Goal: Information Seeking & Learning: Learn about a topic

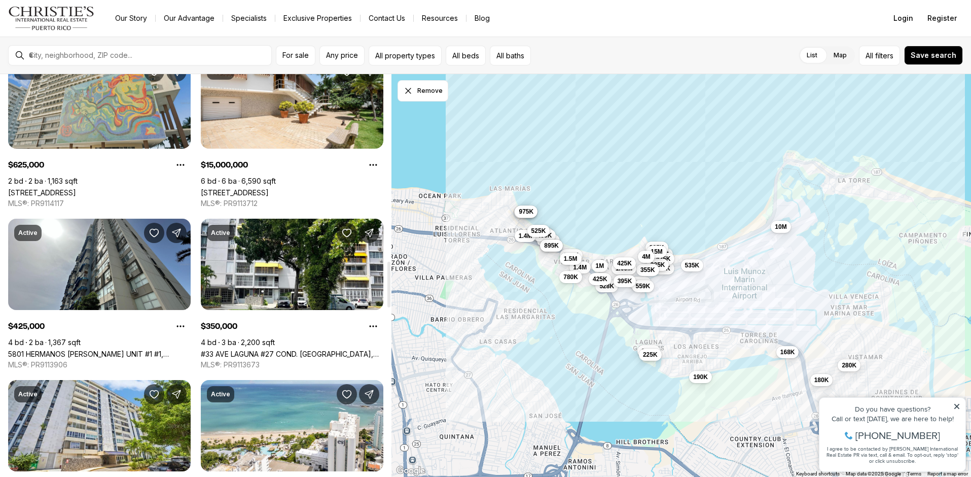
scroll to position [1646, 0]
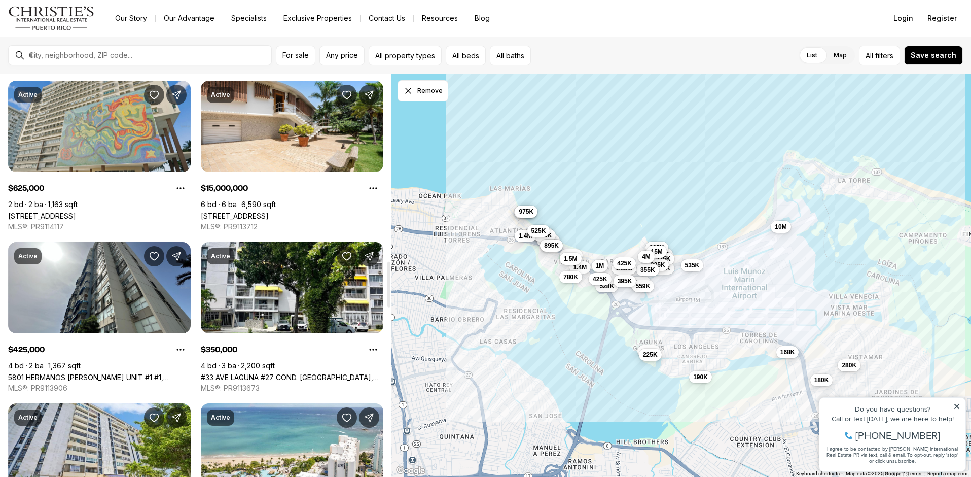
click at [76, 211] on link "3307 AVE ISLA VERDE COND SURFSIDE MANSION, ISLA VERDE #413, CAROLINA PR, 00979" at bounding box center [42, 215] width 68 height 9
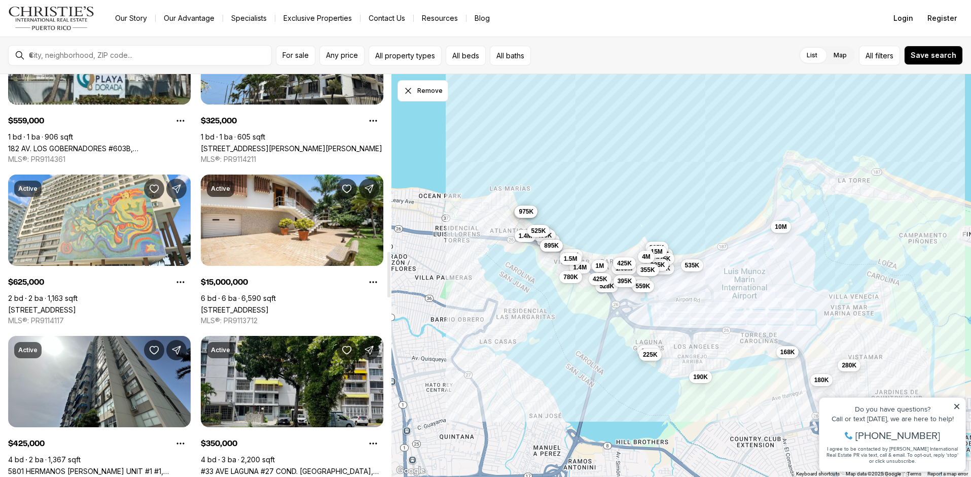
scroll to position [1527, 0]
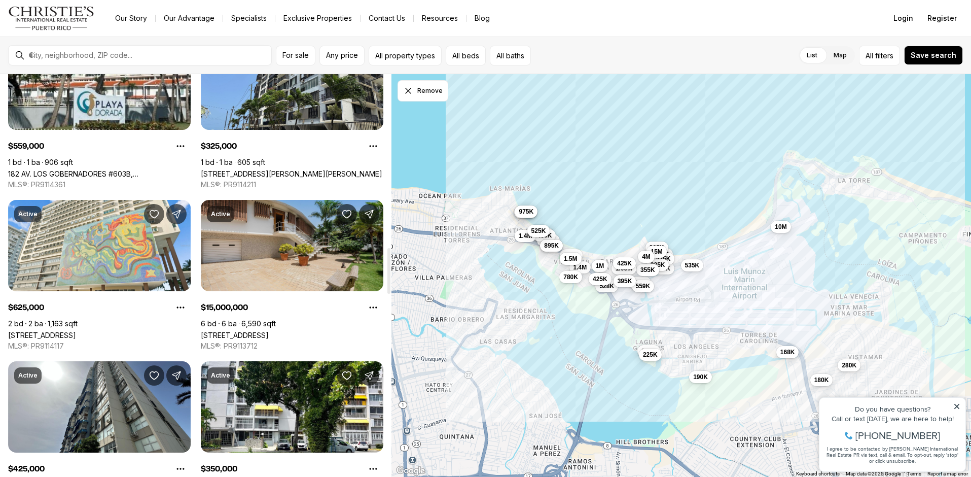
click at [269, 331] on link "20 AMAPOLA ST, CAROLINA PR, 00979" at bounding box center [235, 335] width 68 height 9
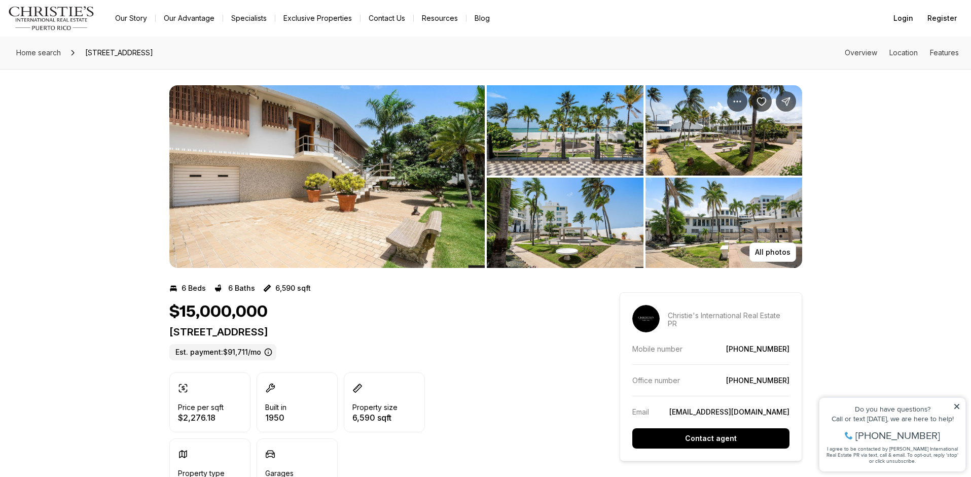
click at [454, 132] on img "View image gallery" at bounding box center [326, 176] width 315 height 183
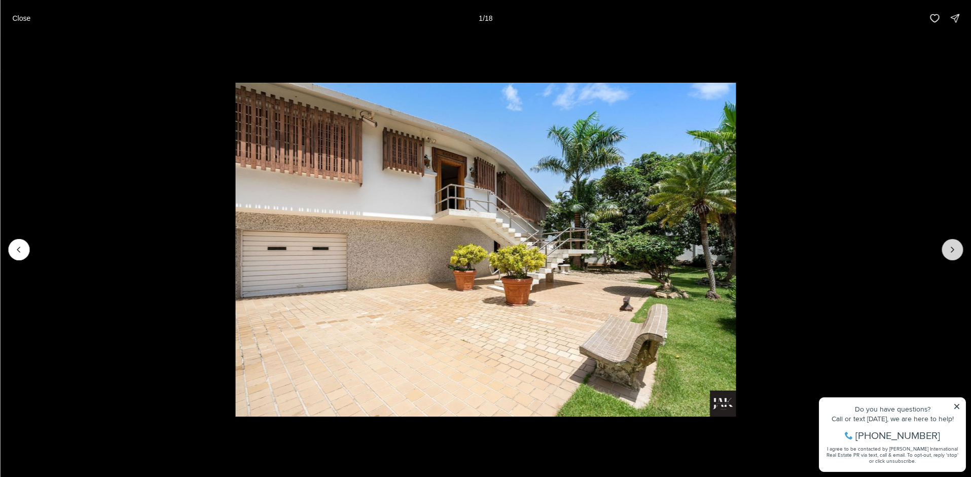
click at [952, 250] on icon "Next slide" at bounding box center [952, 249] width 10 height 10
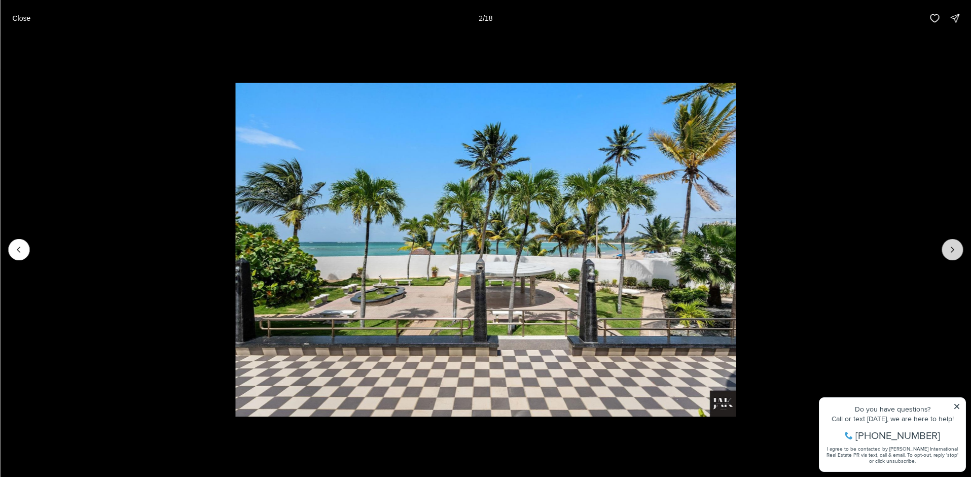
click at [952, 250] on icon "Next slide" at bounding box center [952, 249] width 10 height 10
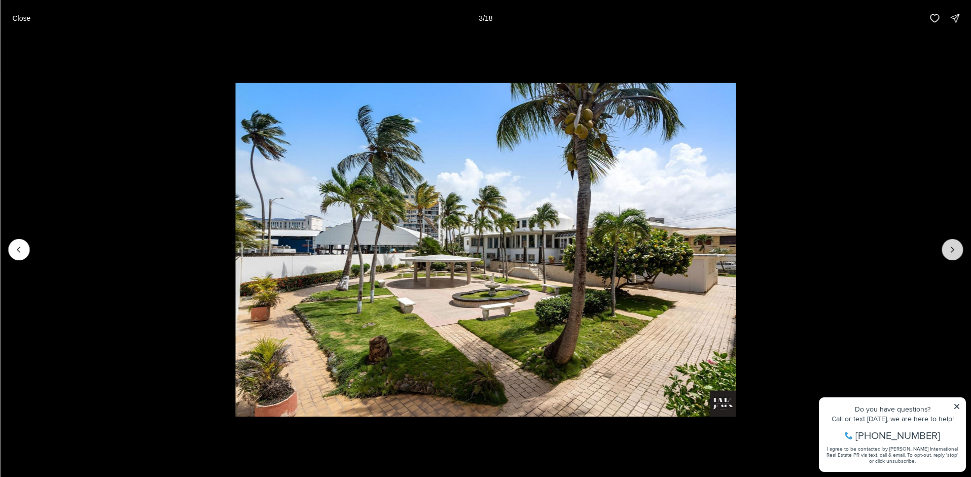
click at [951, 249] on icon "Next slide" at bounding box center [952, 249] width 10 height 10
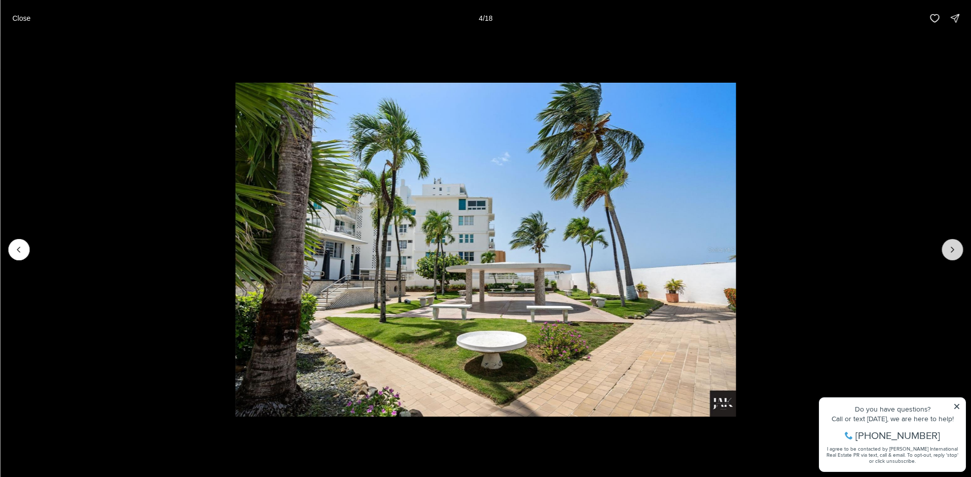
click at [951, 249] on icon "Next slide" at bounding box center [952, 249] width 10 height 10
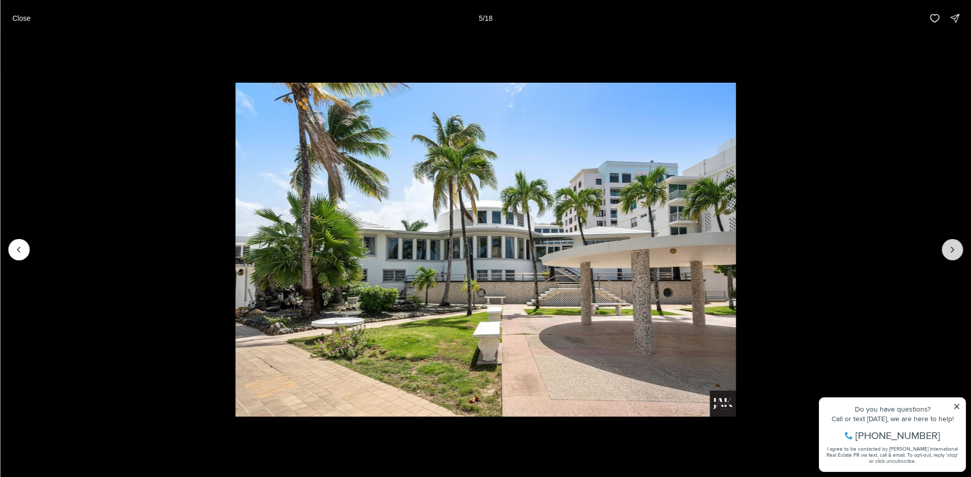
click at [951, 249] on icon "Next slide" at bounding box center [952, 249] width 10 height 10
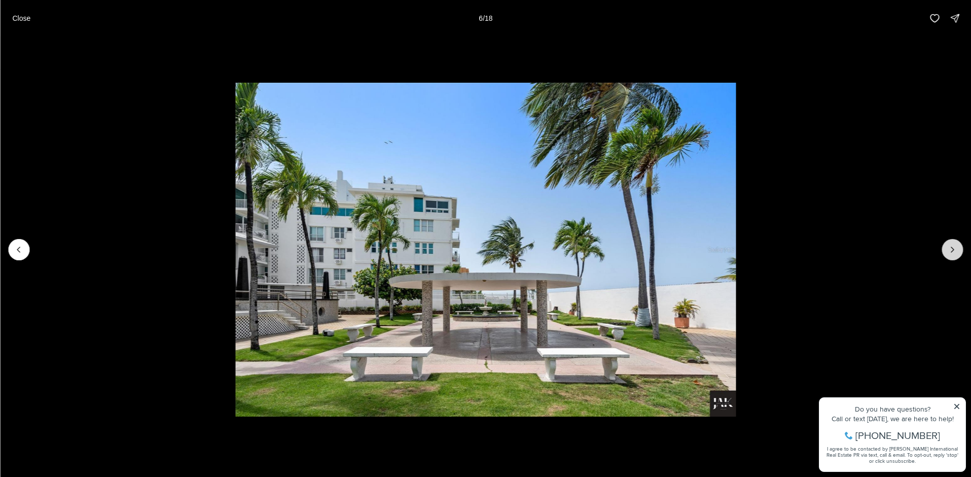
click at [951, 249] on icon "Next slide" at bounding box center [952, 249] width 10 height 10
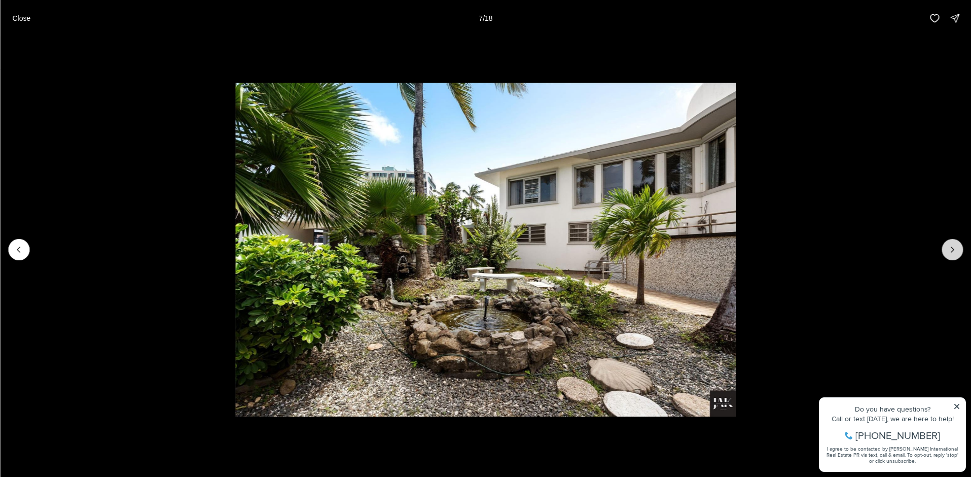
click at [951, 249] on icon "Next slide" at bounding box center [952, 249] width 10 height 10
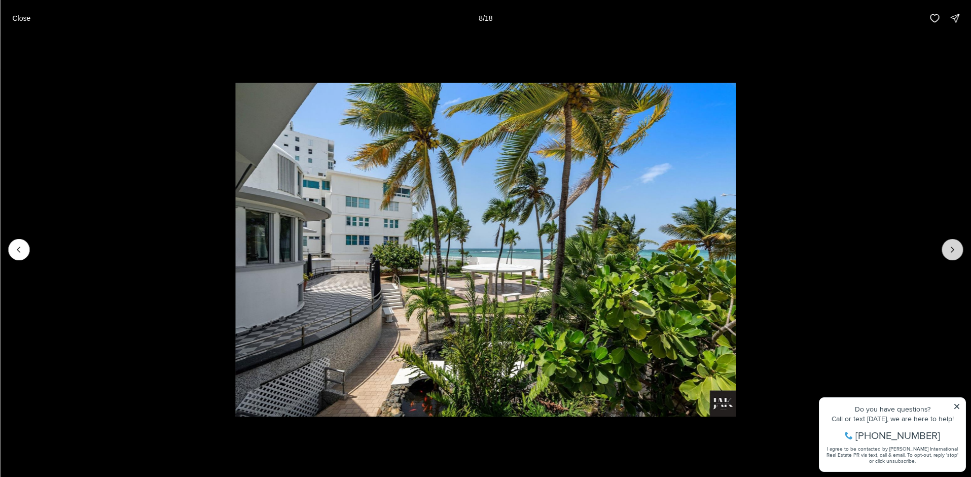
click at [951, 249] on icon "Next slide" at bounding box center [952, 249] width 10 height 10
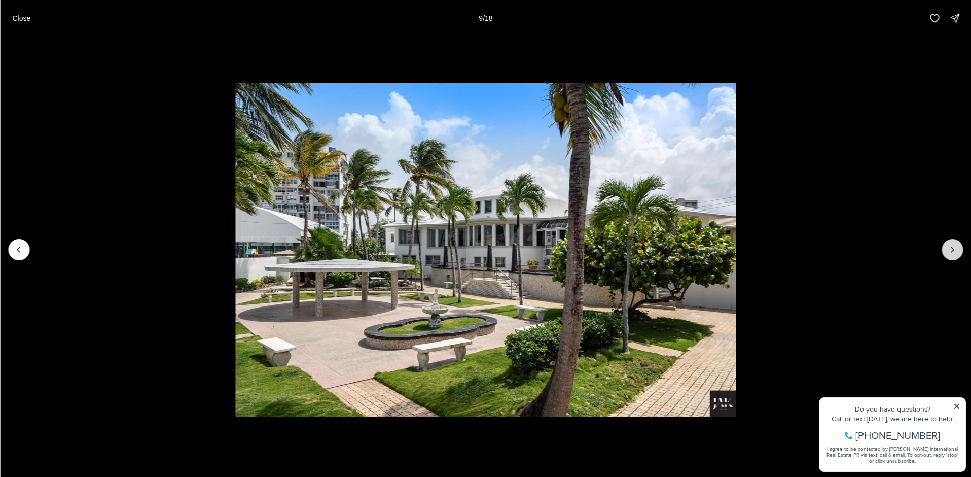
click at [951, 249] on icon "Next slide" at bounding box center [952, 249] width 10 height 10
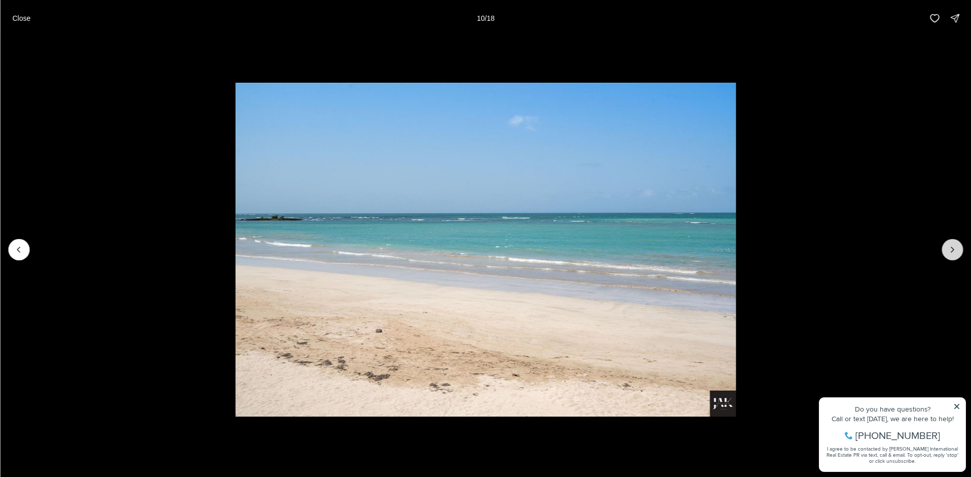
click at [951, 249] on icon "Next slide" at bounding box center [952, 249] width 10 height 10
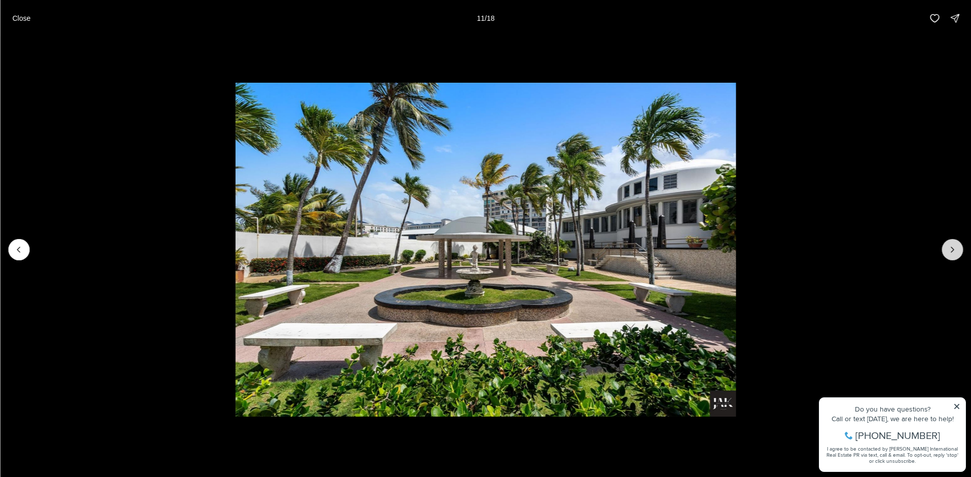
click at [951, 249] on icon "Next slide" at bounding box center [952, 249] width 10 height 10
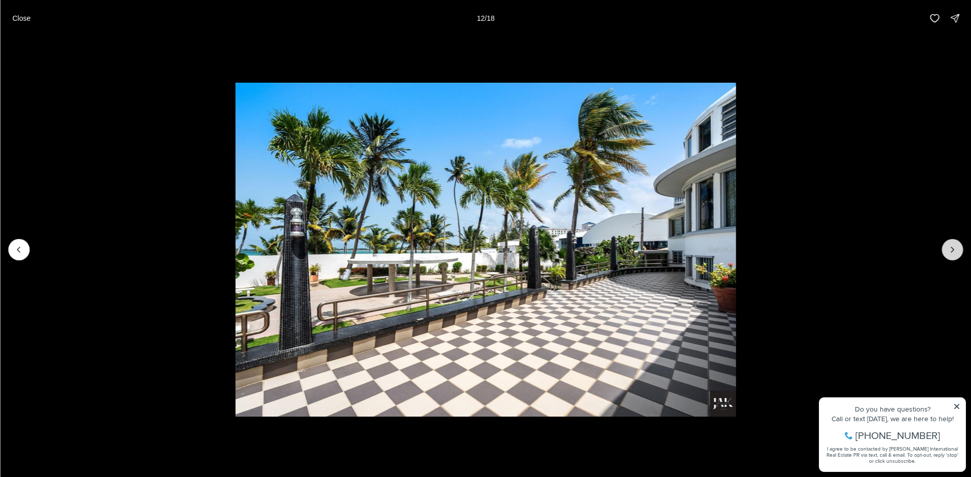
click at [951, 249] on icon "Next slide" at bounding box center [952, 249] width 10 height 10
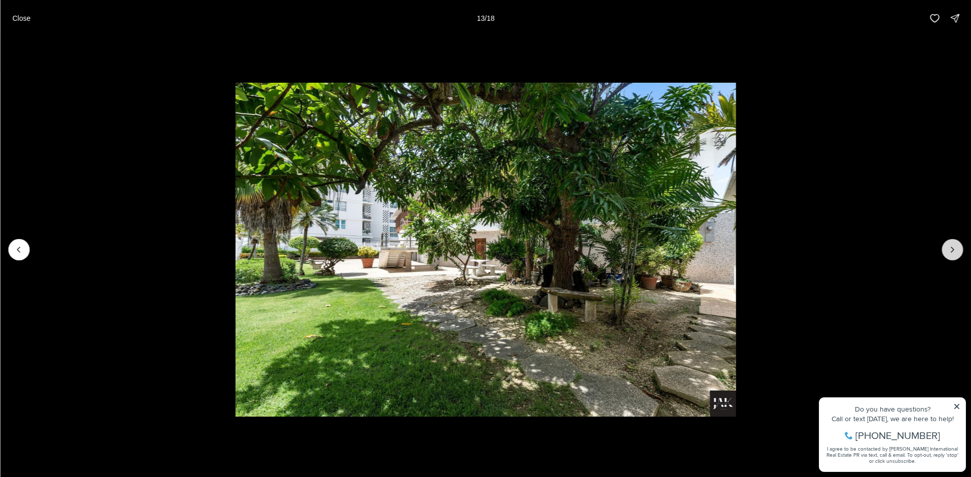
click at [951, 249] on icon "Next slide" at bounding box center [952, 249] width 10 height 10
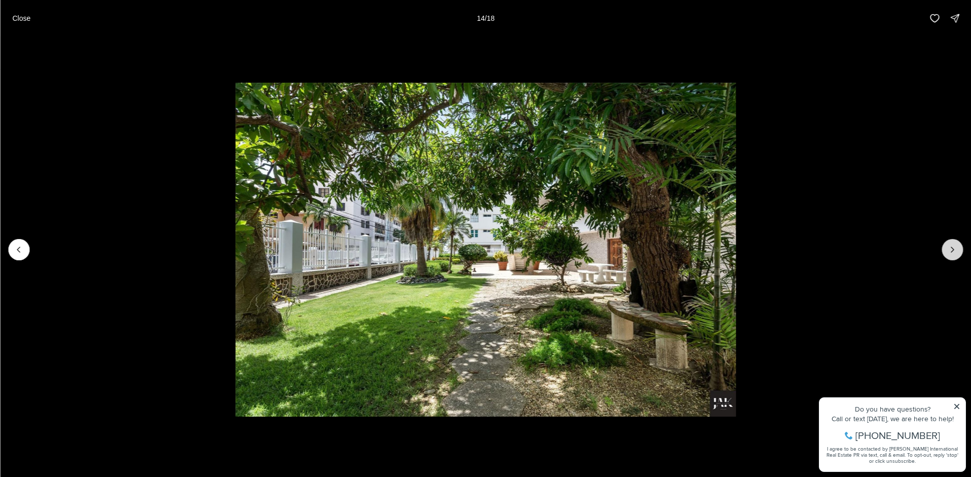
click at [951, 249] on icon "Next slide" at bounding box center [952, 249] width 10 height 10
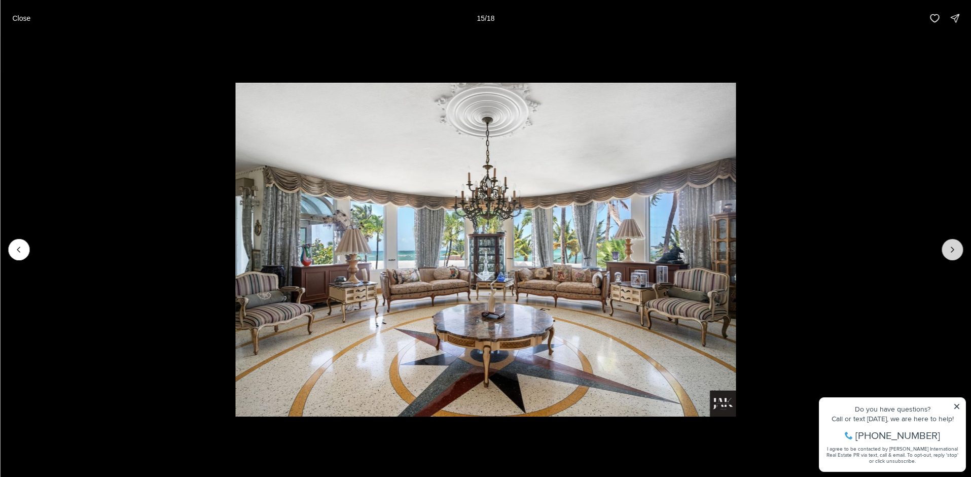
click at [951, 249] on icon "Next slide" at bounding box center [952, 249] width 10 height 10
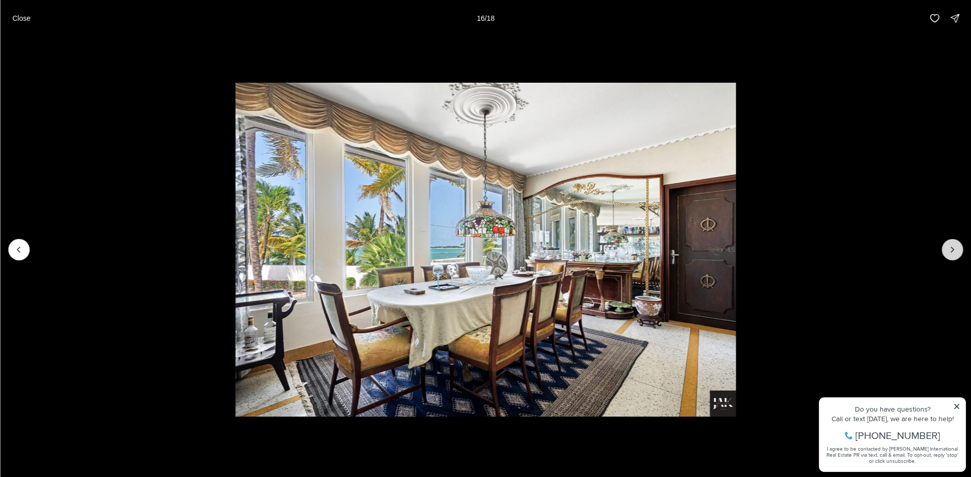
click at [951, 249] on icon "Next slide" at bounding box center [952, 249] width 10 height 10
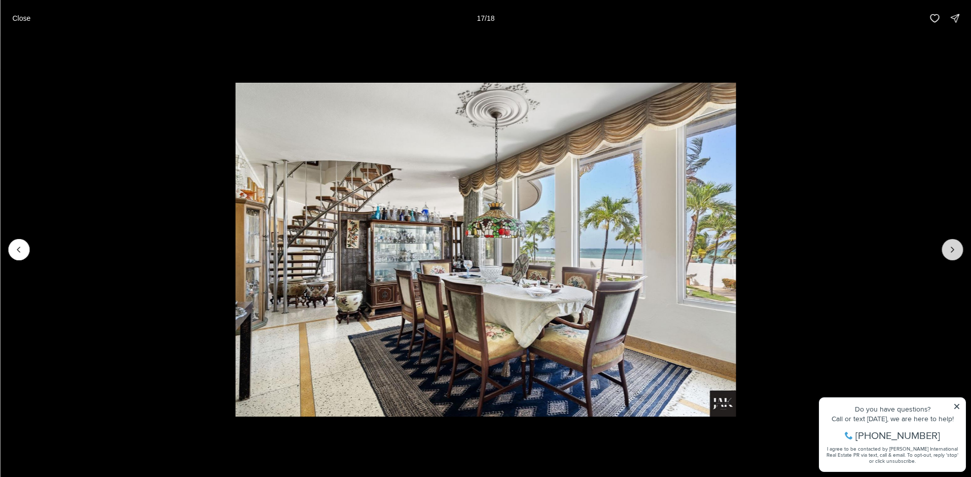
click at [951, 249] on icon "Next slide" at bounding box center [952, 249] width 10 height 10
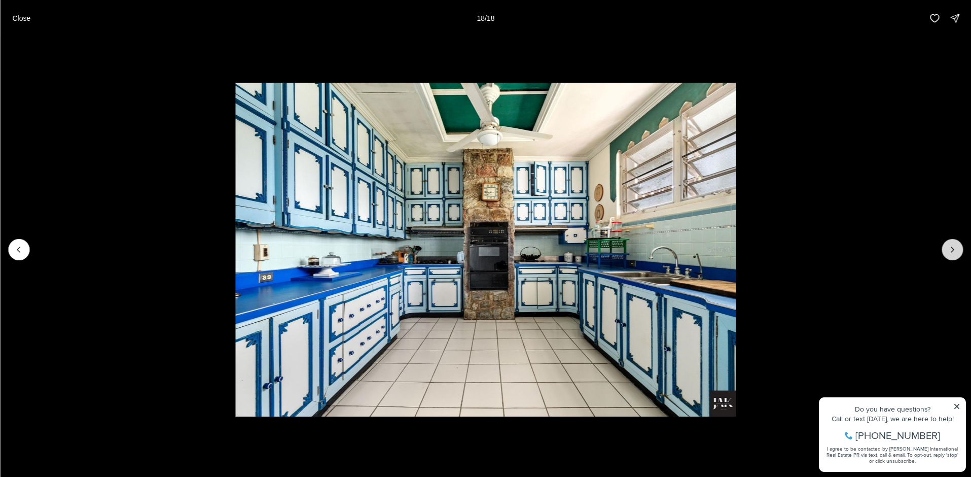
click at [951, 249] on div at bounding box center [952, 249] width 21 height 21
click at [25, 14] on p "Close" at bounding box center [21, 18] width 18 height 8
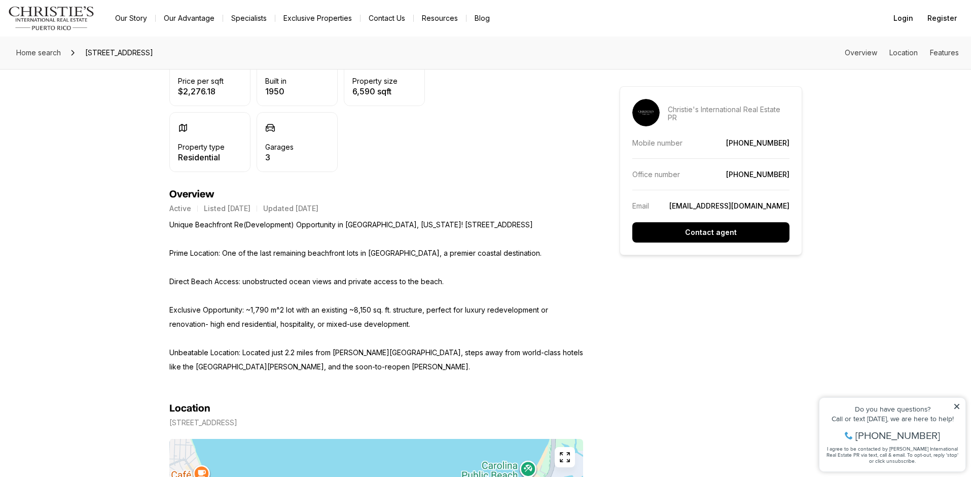
scroll to position [386, 0]
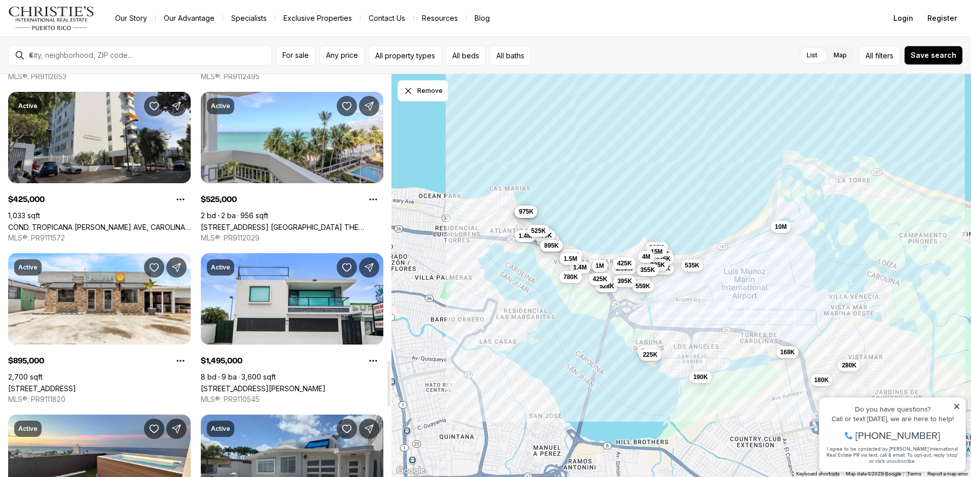
scroll to position [2629, 0]
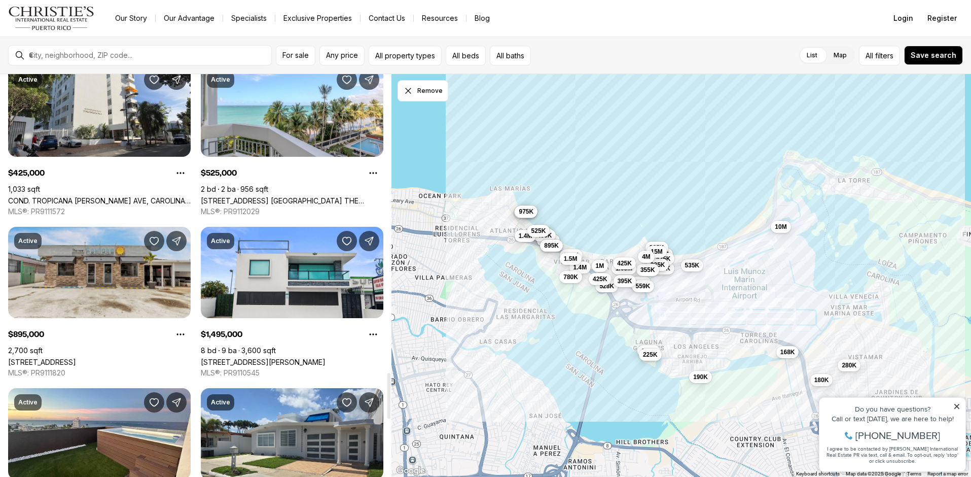
click at [76, 358] on link "[STREET_ADDRESS]" at bounding box center [42, 362] width 68 height 9
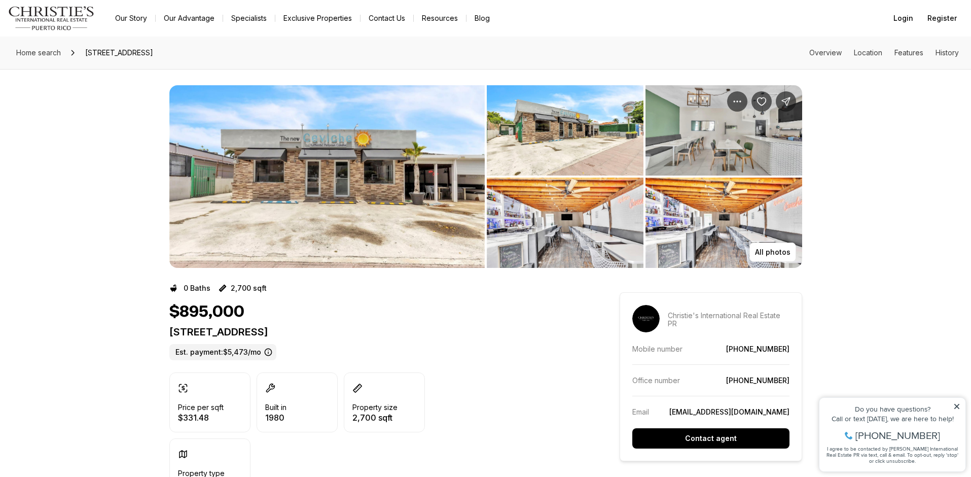
click at [719, 210] on img "View image gallery" at bounding box center [724, 223] width 157 height 90
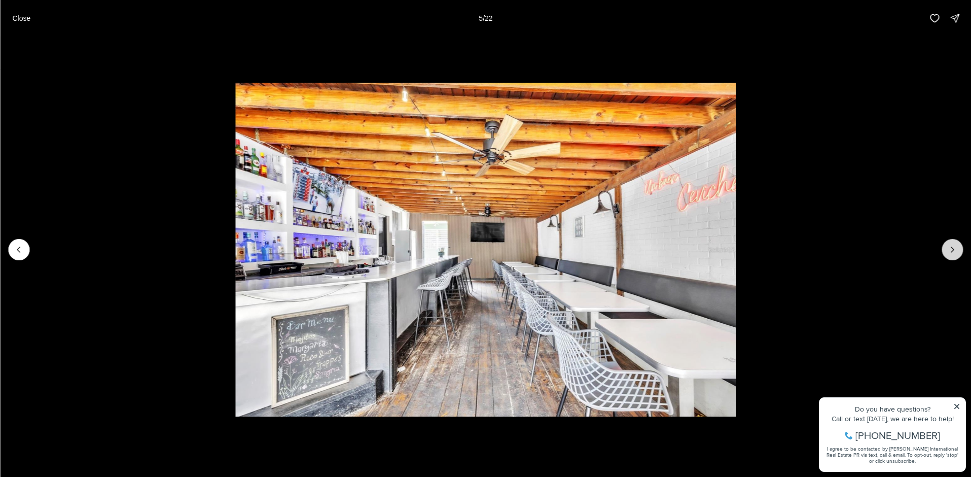
click at [948, 253] on icon "Next slide" at bounding box center [952, 249] width 10 height 10
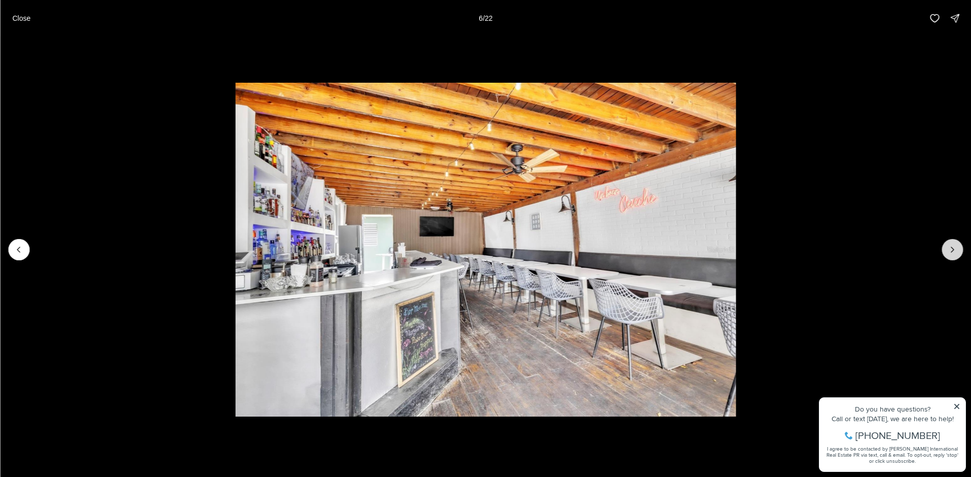
click at [948, 253] on icon "Next slide" at bounding box center [952, 249] width 10 height 10
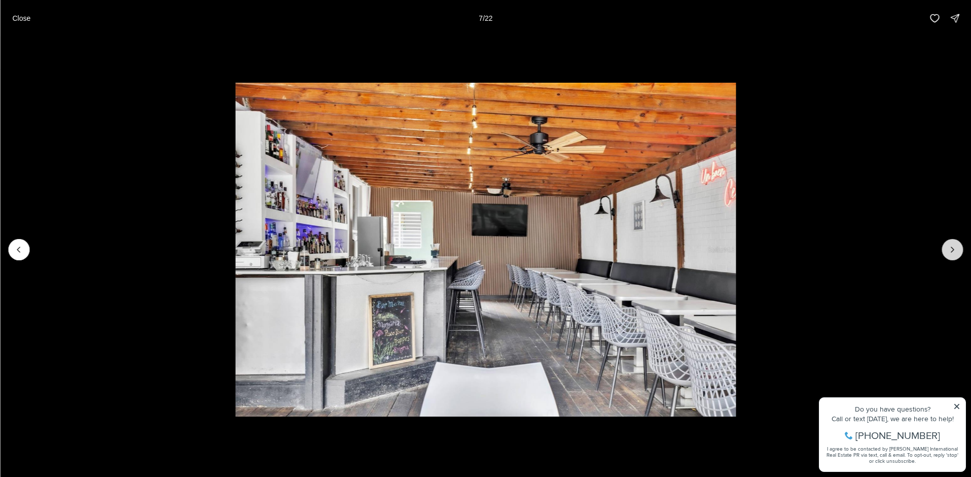
click at [948, 253] on icon "Next slide" at bounding box center [952, 249] width 10 height 10
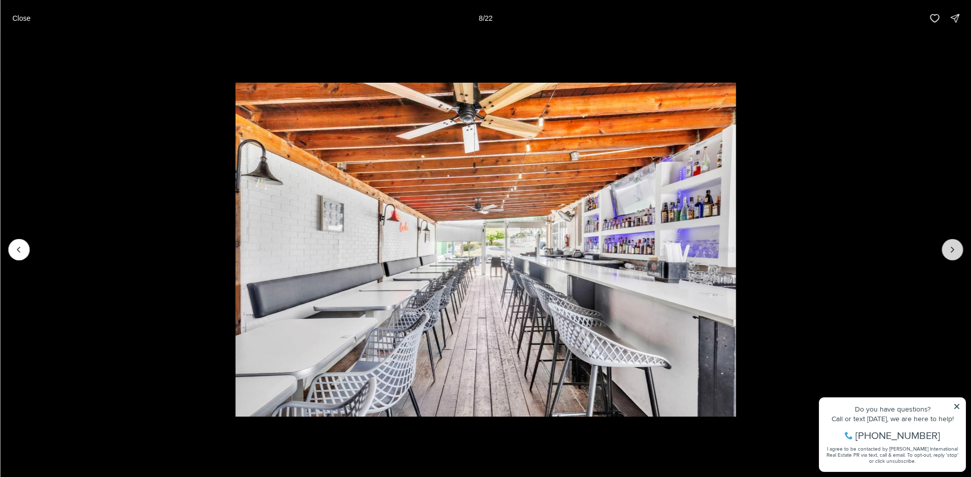
click at [948, 253] on icon "Next slide" at bounding box center [952, 249] width 10 height 10
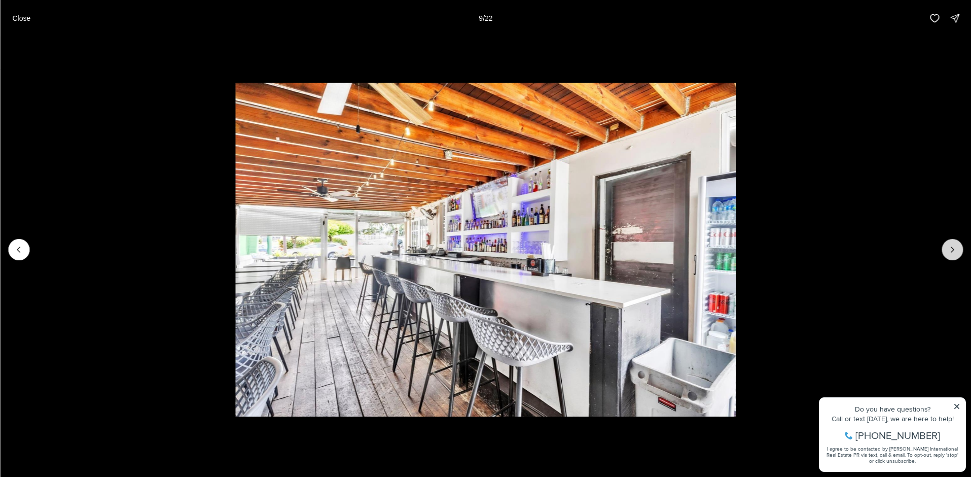
click at [948, 253] on icon "Next slide" at bounding box center [952, 249] width 10 height 10
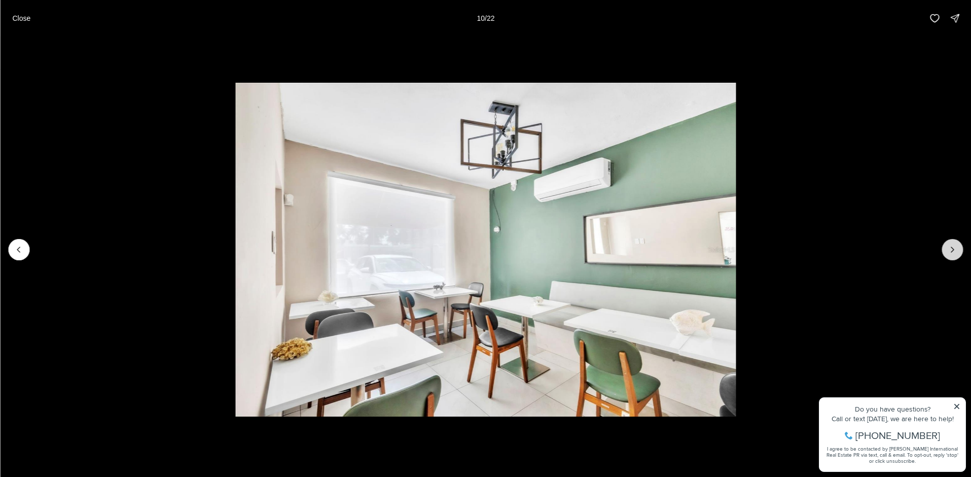
click at [948, 253] on icon "Next slide" at bounding box center [952, 249] width 10 height 10
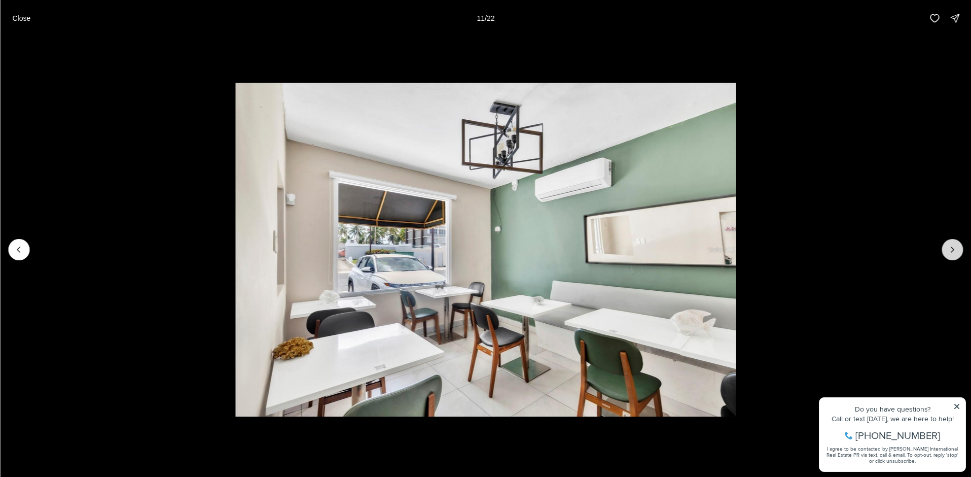
click at [948, 253] on icon "Next slide" at bounding box center [952, 249] width 10 height 10
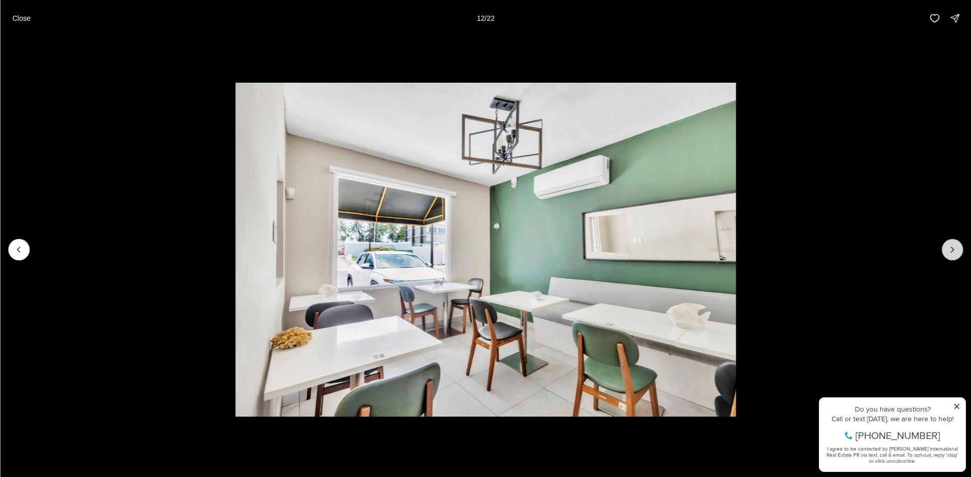
click at [948, 253] on icon "Next slide" at bounding box center [952, 249] width 10 height 10
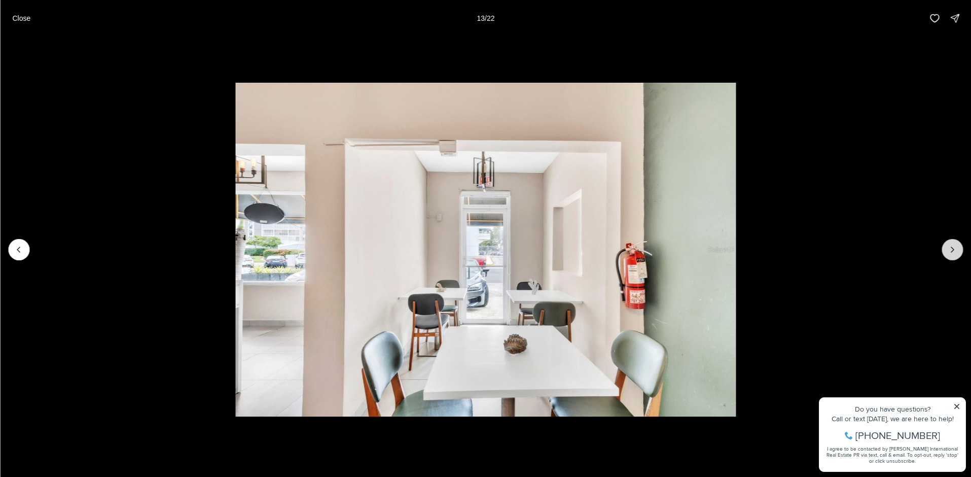
click at [948, 253] on icon "Next slide" at bounding box center [952, 249] width 10 height 10
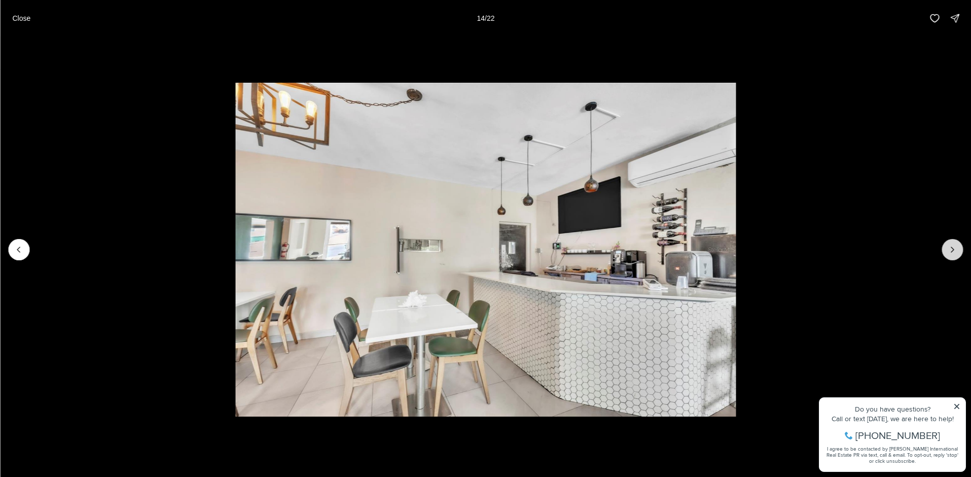
click at [948, 253] on icon "Next slide" at bounding box center [952, 249] width 10 height 10
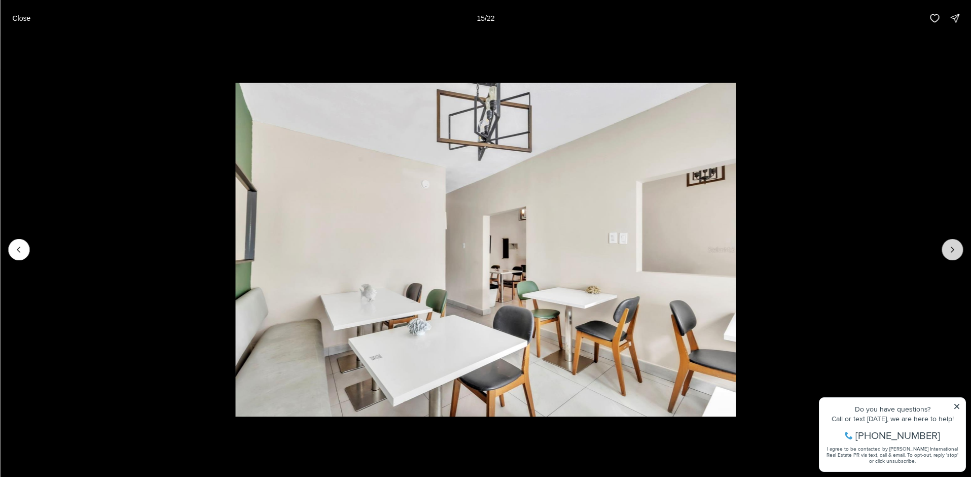
click at [948, 253] on icon "Next slide" at bounding box center [952, 249] width 10 height 10
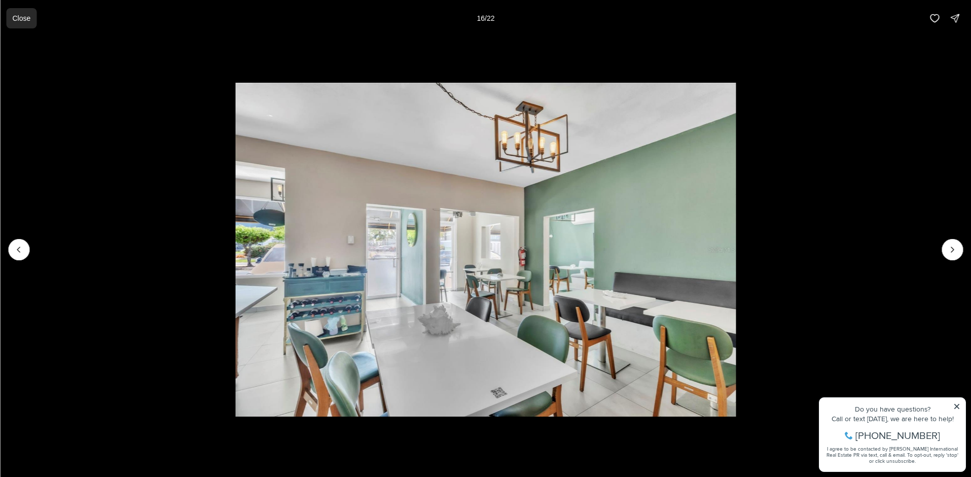
click at [18, 20] on p "Close" at bounding box center [21, 18] width 18 height 8
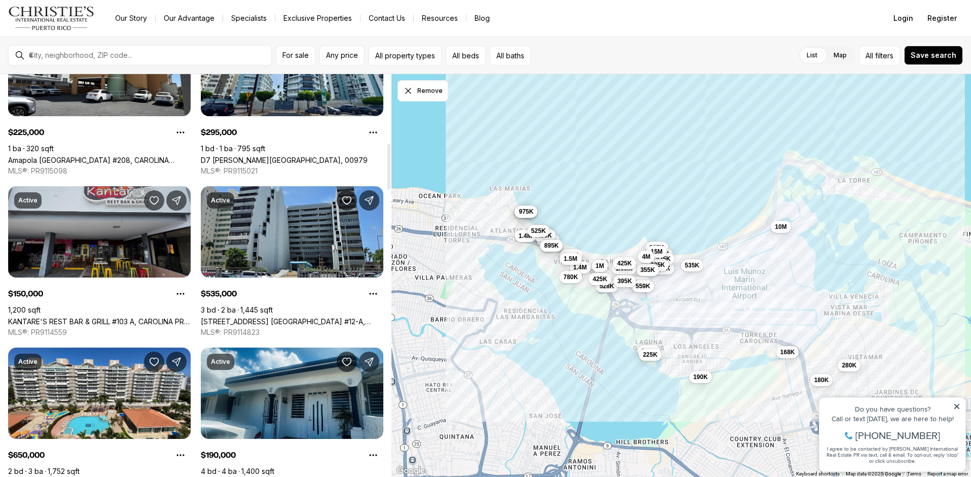
scroll to position [512, 0]
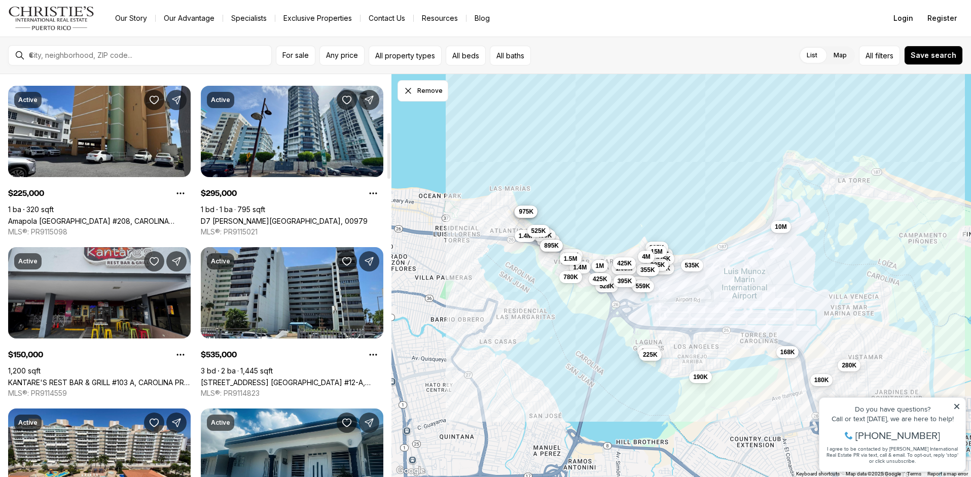
click at [103, 378] on link "KANTARE'S REST BAR & GRILL #103 A, CAROLINA PR, 00979" at bounding box center [99, 382] width 183 height 9
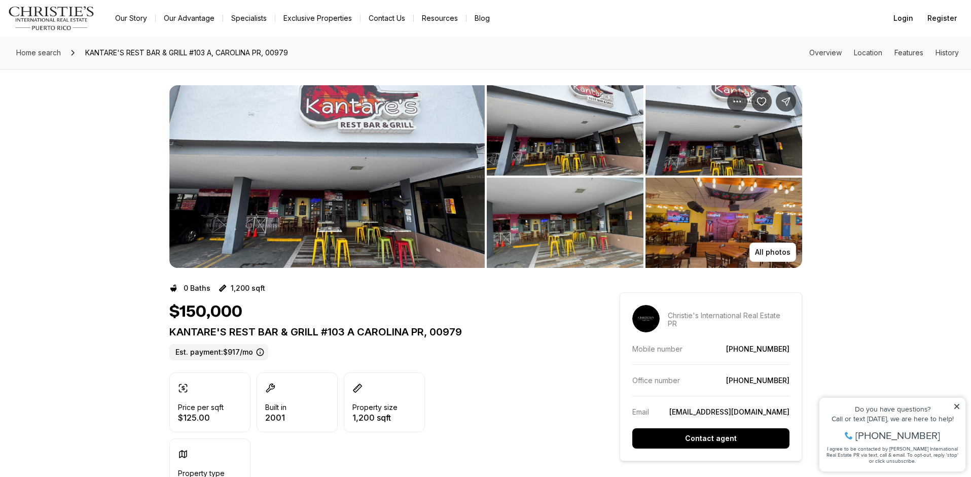
click at [507, 141] on img "View image gallery" at bounding box center [565, 130] width 157 height 90
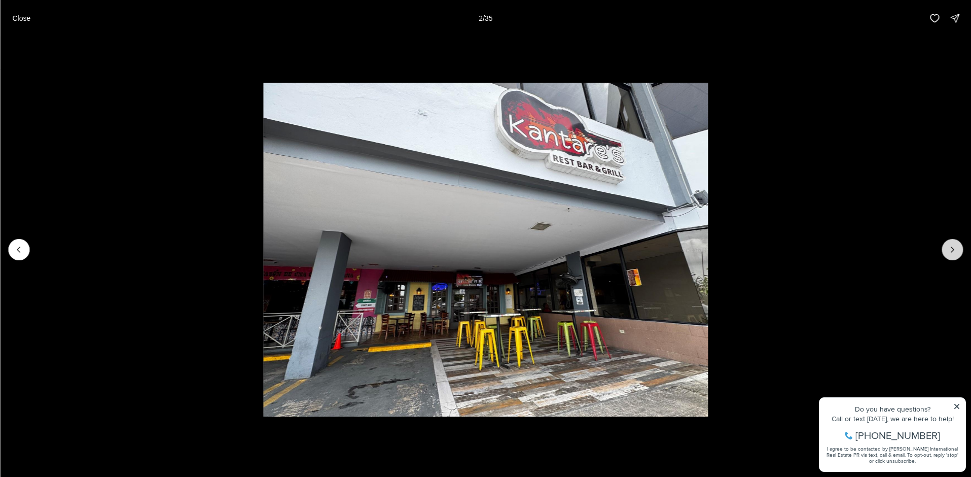
click at [949, 244] on button "Next slide" at bounding box center [952, 249] width 21 height 21
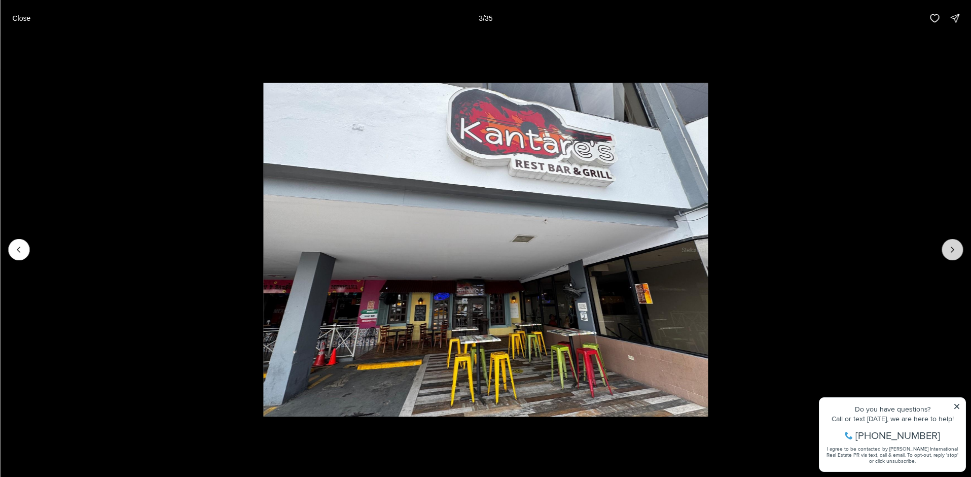
click at [949, 244] on button "Next slide" at bounding box center [952, 249] width 21 height 21
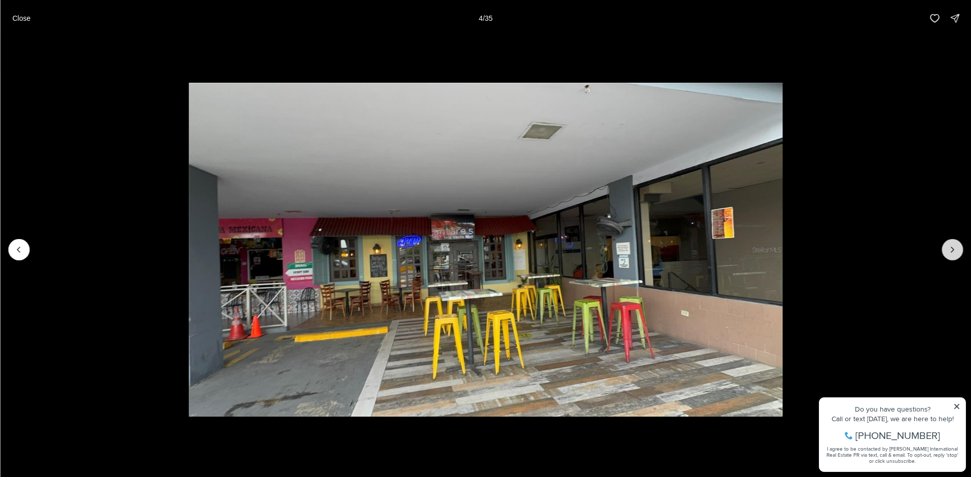
click at [949, 244] on button "Next slide" at bounding box center [952, 249] width 21 height 21
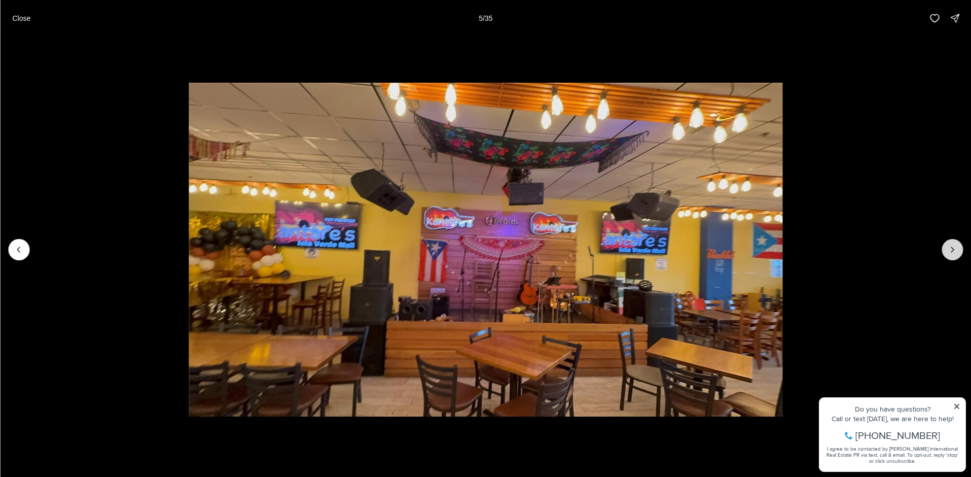
click at [949, 244] on button "Next slide" at bounding box center [952, 249] width 21 height 21
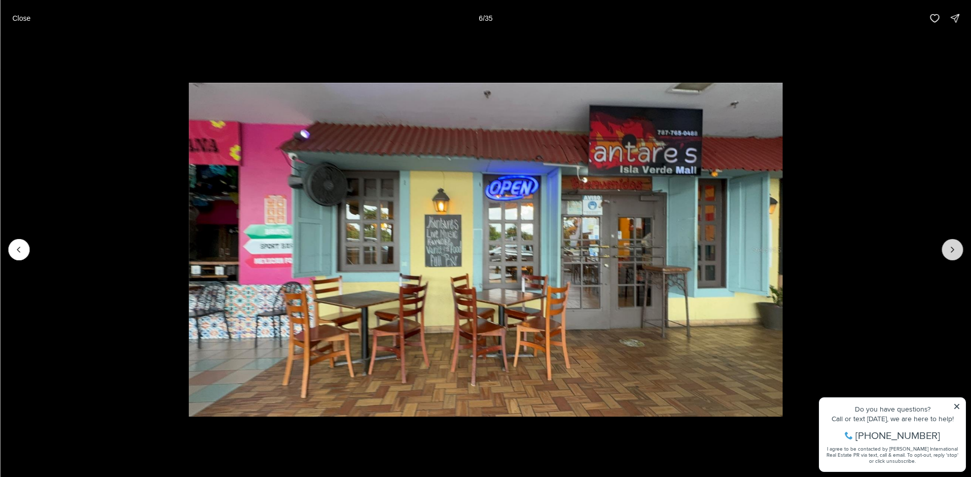
click at [949, 244] on button "Next slide" at bounding box center [952, 249] width 21 height 21
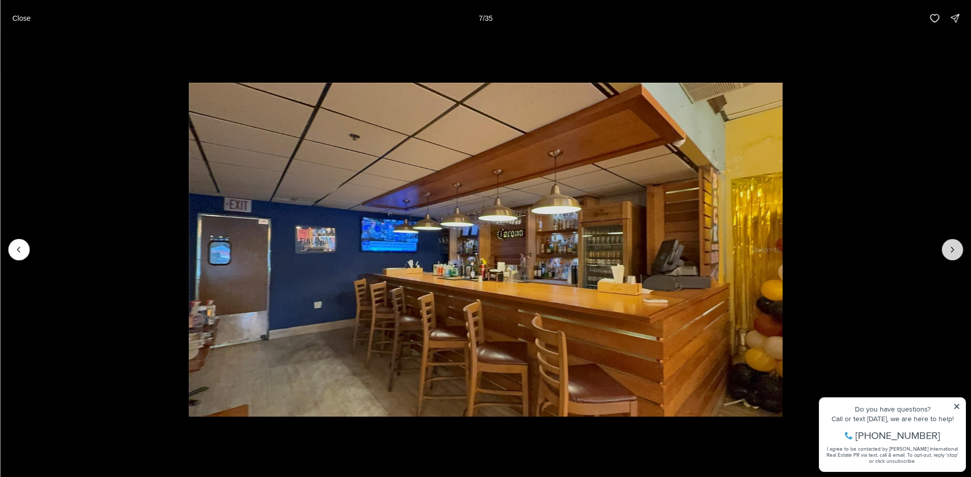
click at [949, 244] on button "Next slide" at bounding box center [952, 249] width 21 height 21
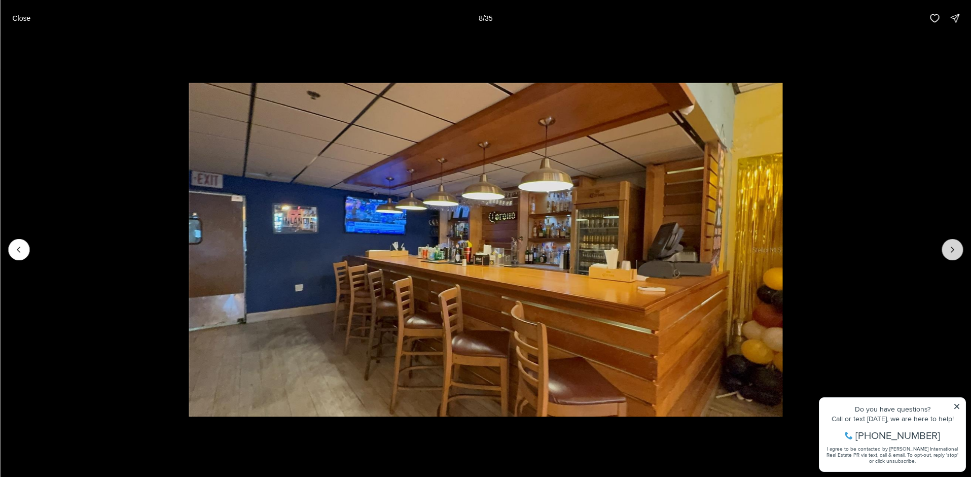
click at [949, 244] on button "Next slide" at bounding box center [952, 249] width 21 height 21
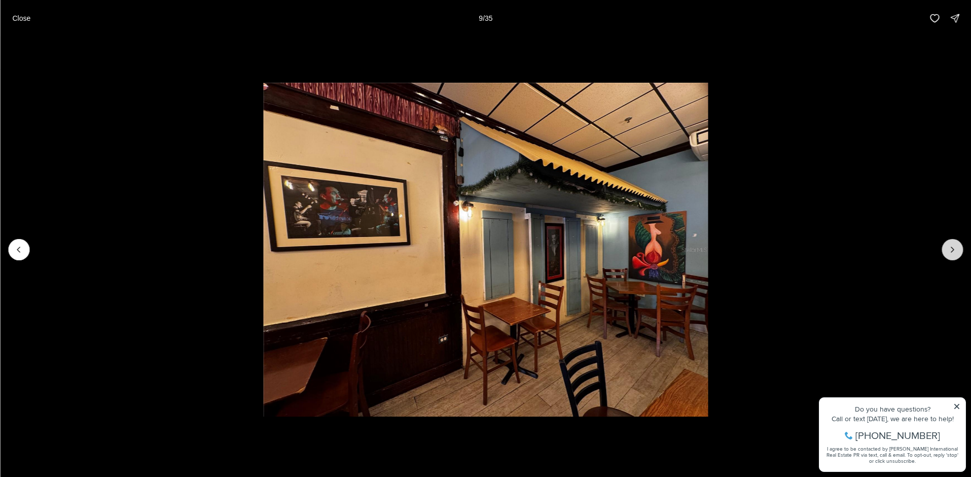
click at [949, 244] on button "Next slide" at bounding box center [952, 249] width 21 height 21
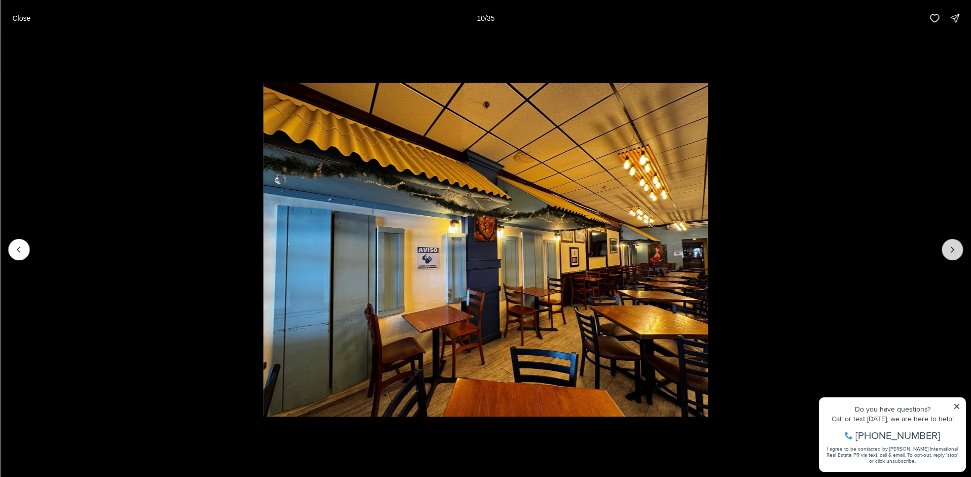
click at [949, 244] on button "Next slide" at bounding box center [952, 249] width 21 height 21
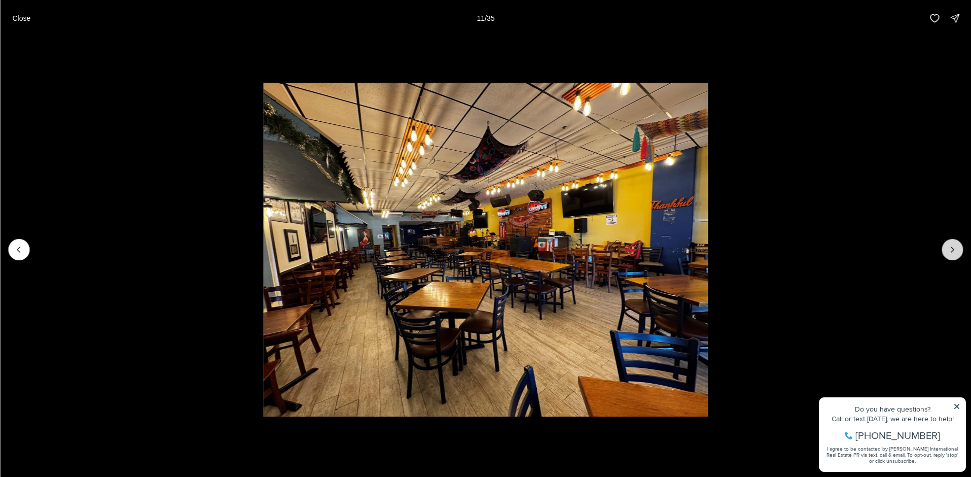
click at [949, 244] on button "Next slide" at bounding box center [952, 249] width 21 height 21
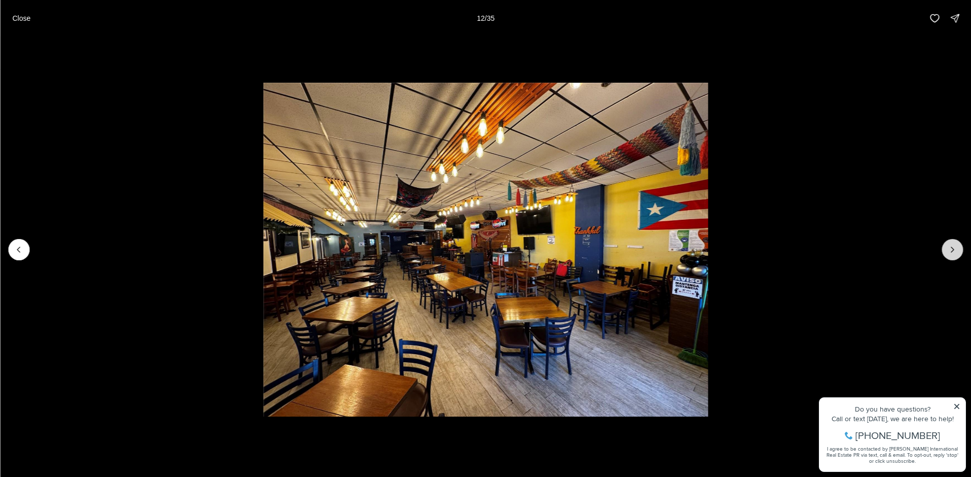
click at [949, 244] on button "Next slide" at bounding box center [952, 249] width 21 height 21
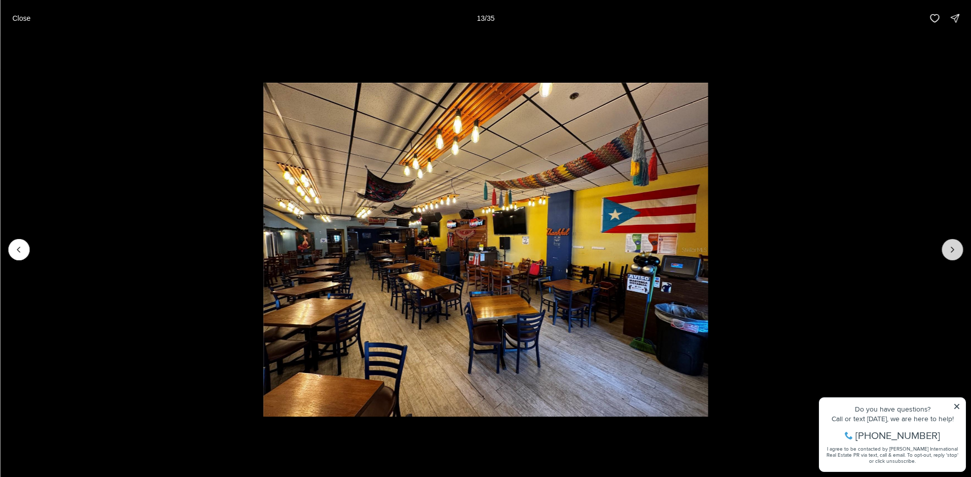
click at [949, 244] on button "Next slide" at bounding box center [952, 249] width 21 height 21
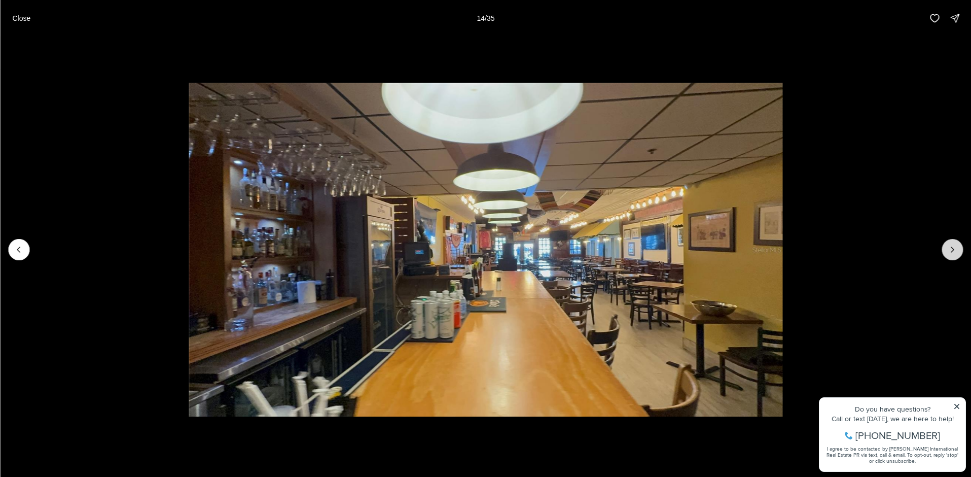
click at [949, 244] on button "Next slide" at bounding box center [952, 249] width 21 height 21
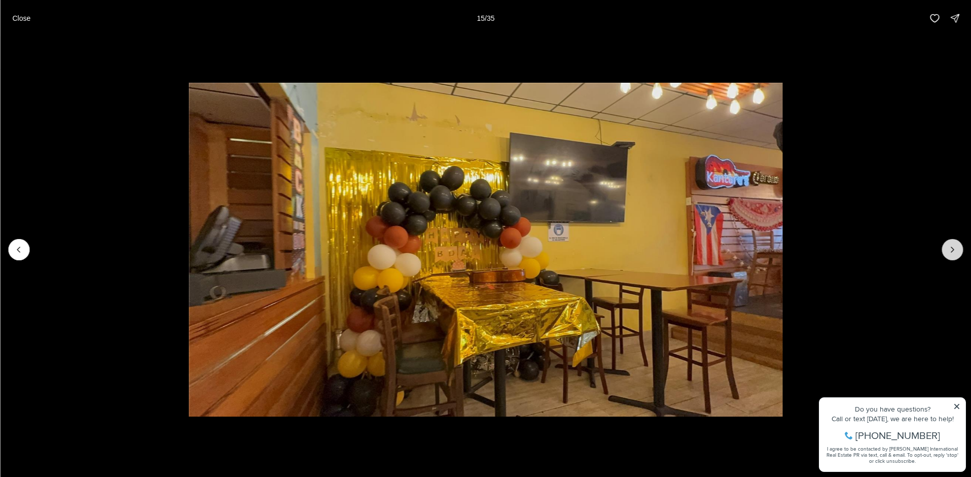
click at [949, 244] on button "Next slide" at bounding box center [952, 249] width 21 height 21
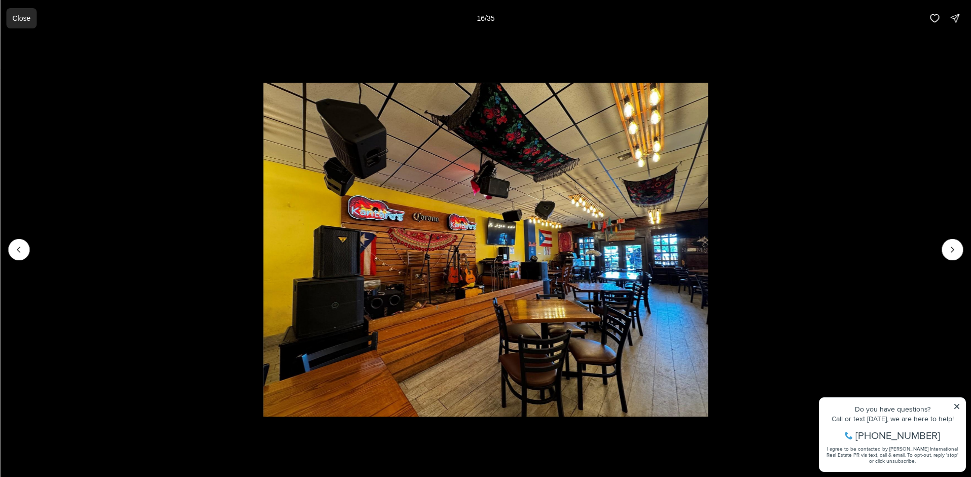
click at [27, 21] on p "Close" at bounding box center [21, 18] width 18 height 8
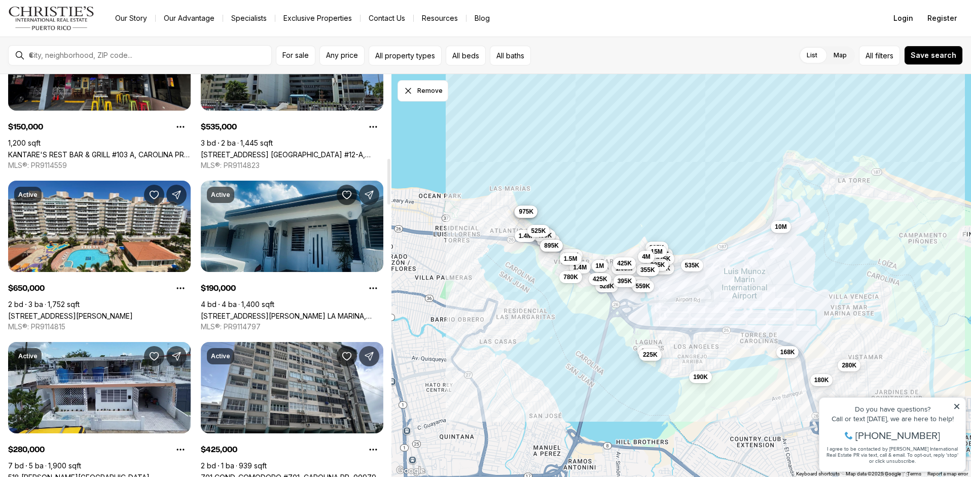
scroll to position [740, 0]
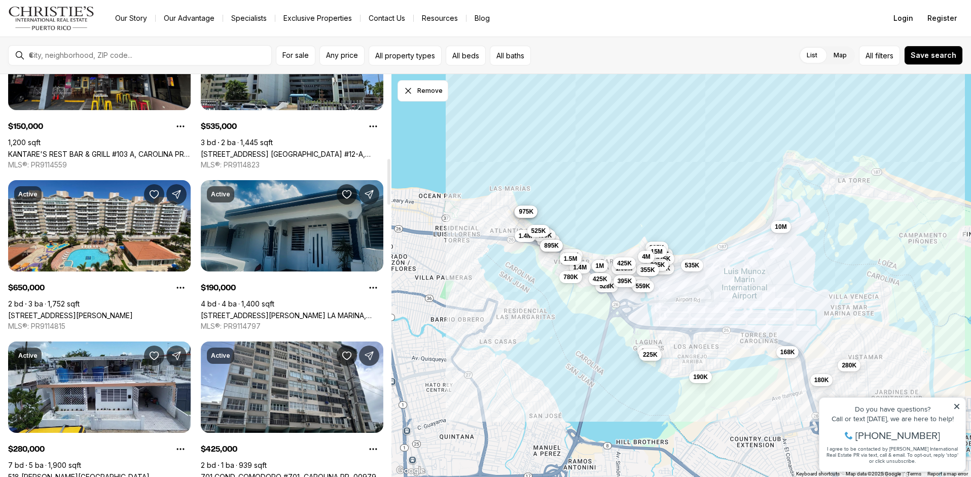
click at [289, 311] on link "[STREET_ADDRESS][PERSON_NAME] LA MARINA, CAROLINA PR, 00979" at bounding box center [292, 315] width 183 height 9
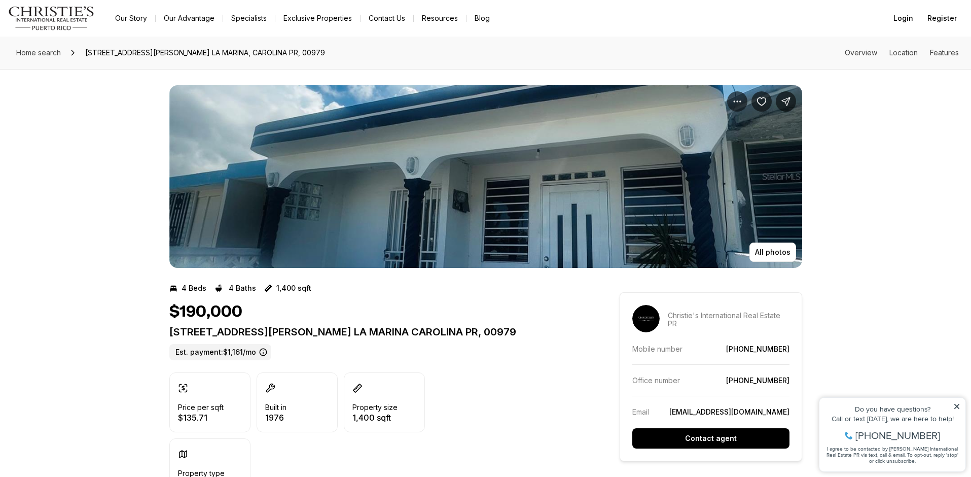
click at [710, 180] on img "View image gallery" at bounding box center [485, 176] width 633 height 183
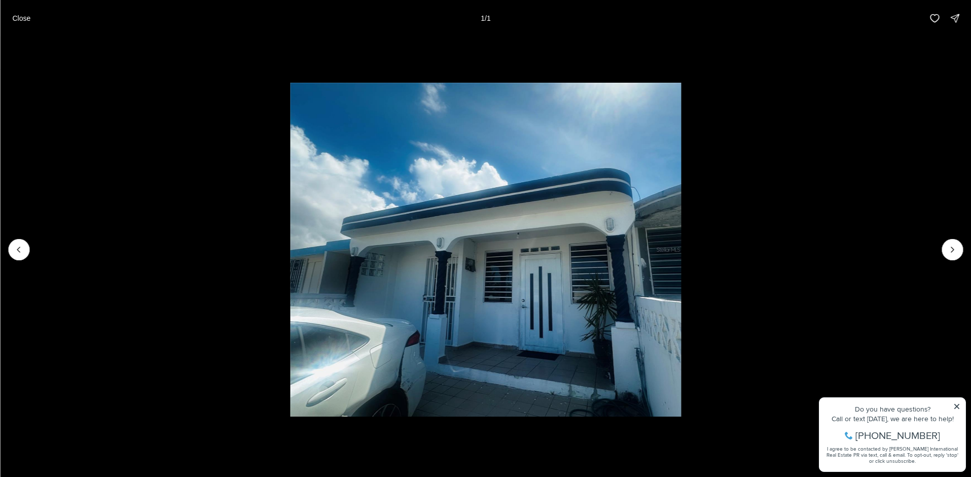
click at [950, 246] on div at bounding box center [952, 249] width 21 height 21
click at [951, 246] on div at bounding box center [952, 249] width 21 height 21
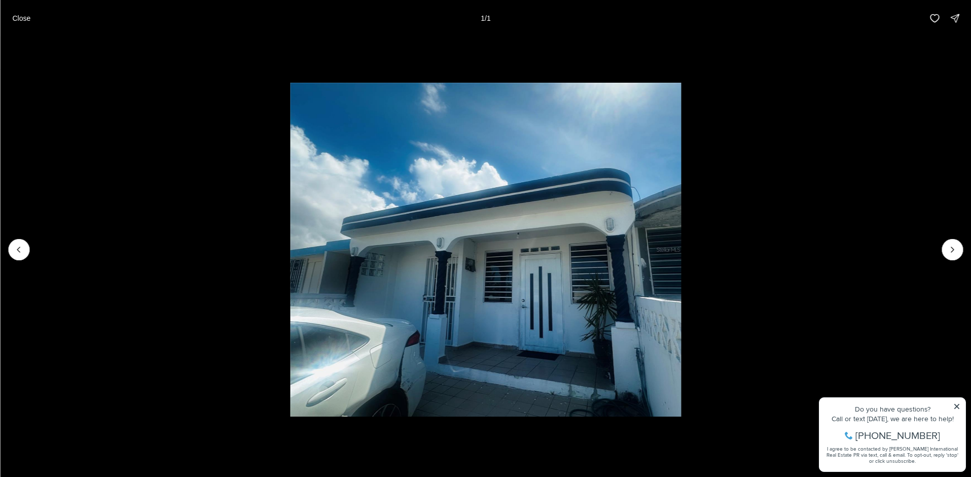
click at [951, 246] on div at bounding box center [952, 249] width 21 height 21
click at [22, 16] on p "Close" at bounding box center [21, 18] width 18 height 8
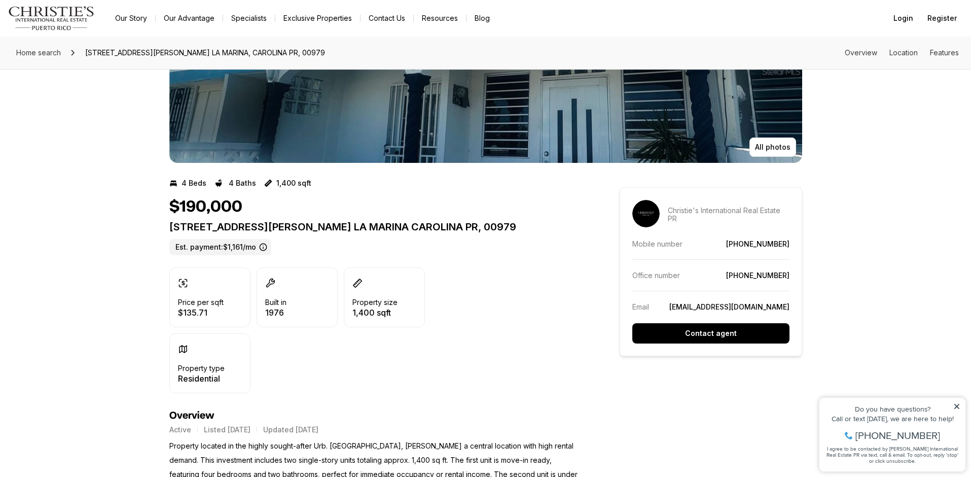
scroll to position [72, 0]
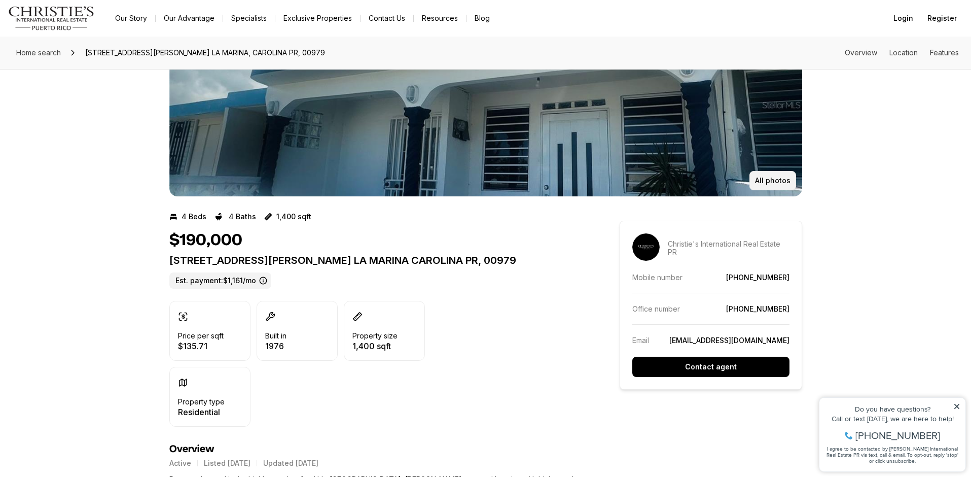
click at [762, 181] on p "All photos" at bounding box center [773, 180] width 36 height 8
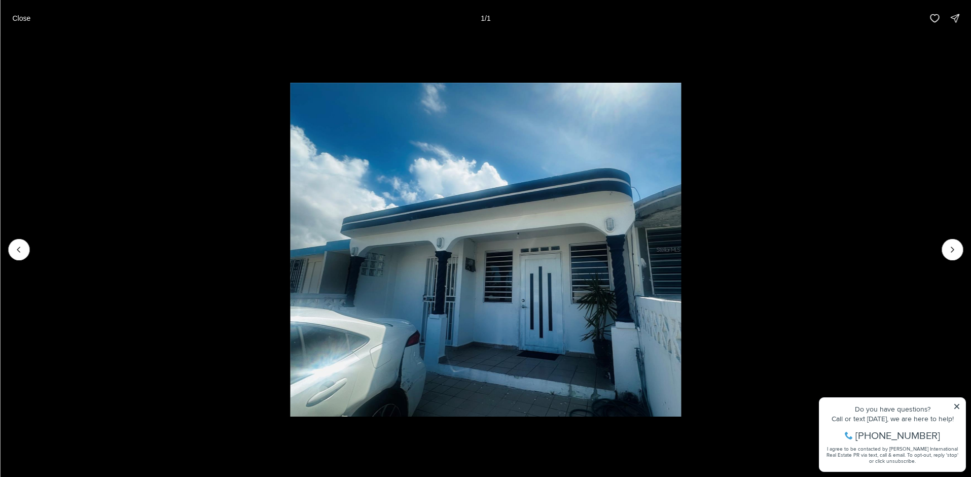
click at [956, 253] on div at bounding box center [952, 249] width 21 height 21
click at [11, 17] on button "Close" at bounding box center [21, 18] width 30 height 20
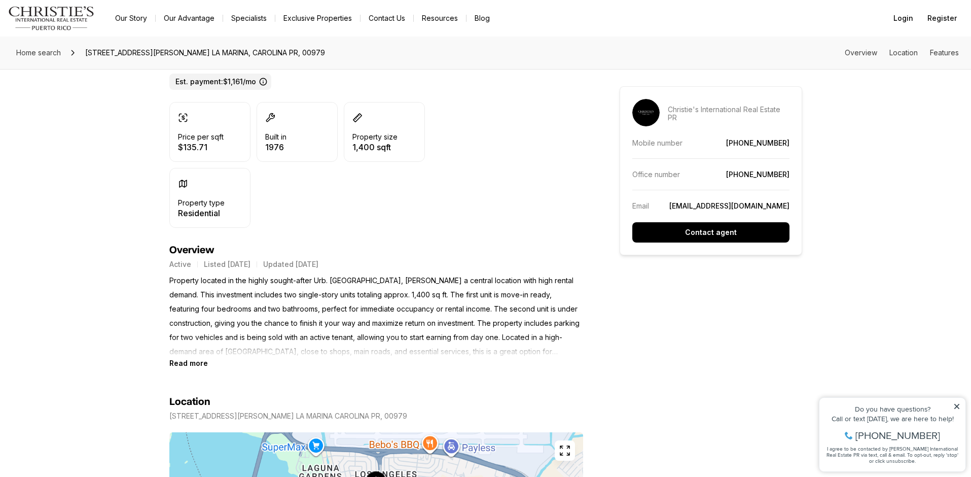
scroll to position [319, 0]
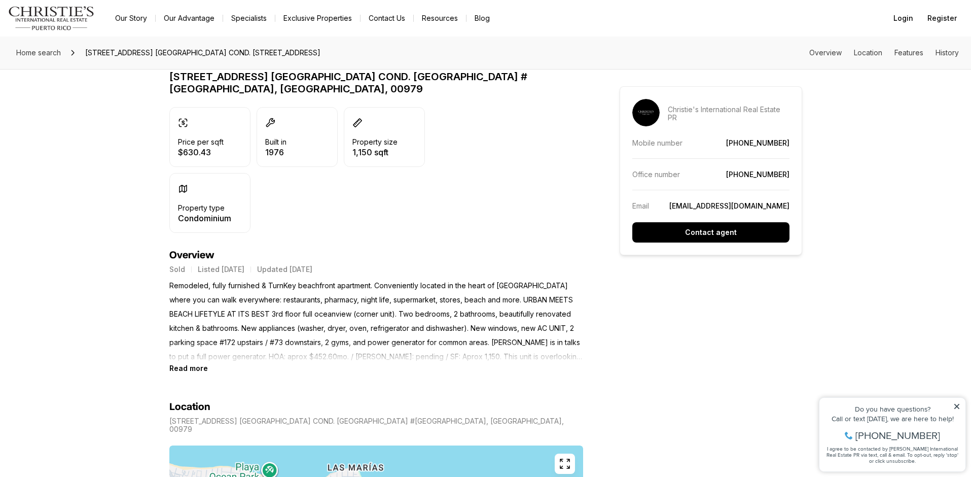
scroll to position [307, 0]
